Goal: Task Accomplishment & Management: Manage account settings

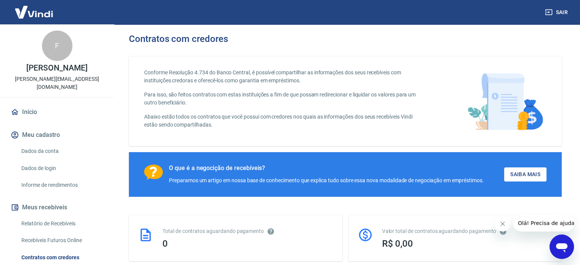
click at [557, 242] on icon "Abrir janela de mensagens" at bounding box center [562, 247] width 14 height 14
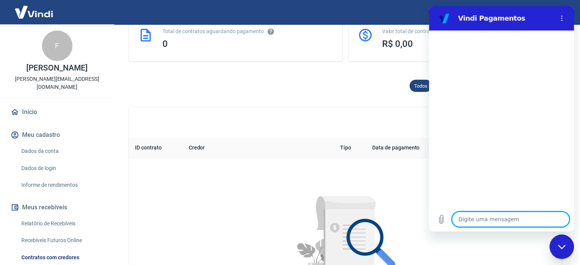
scroll to position [305, 0]
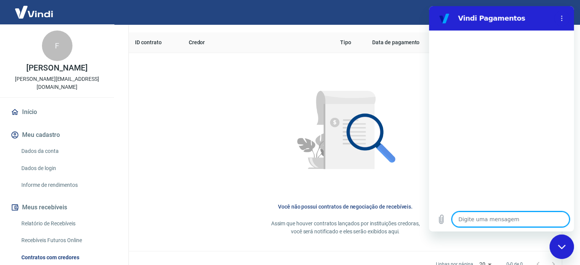
click at [506, 216] on textarea at bounding box center [510, 219] width 117 height 15
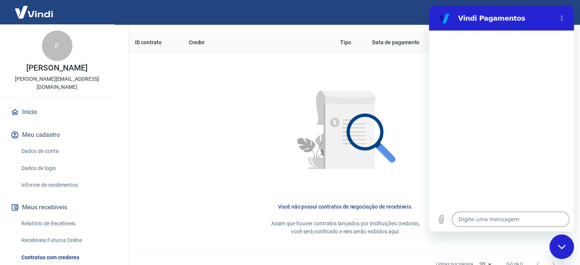
click at [319, 127] on img at bounding box center [345, 132] width 135 height 135
